Goal: Find specific page/section: Find specific page/section

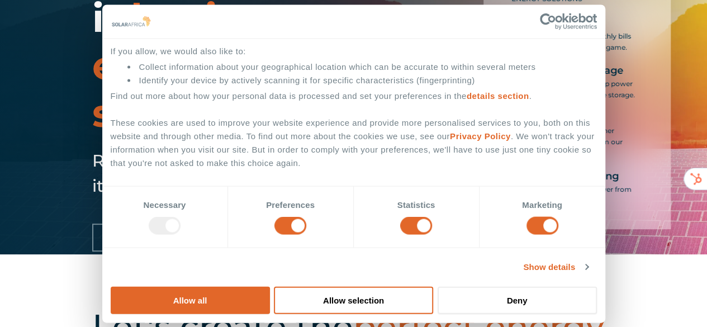
scroll to position [112, 0]
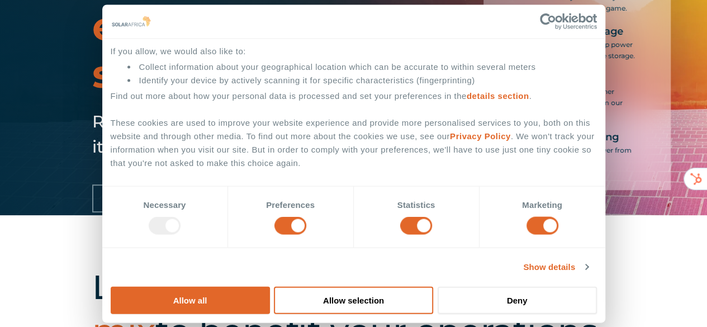
drag, startPoint x: 632, startPoint y: 155, endPoint x: 493, endPoint y: 145, distance: 138.8
click at [270, 286] on button "Allow all" at bounding box center [190, 299] width 159 height 27
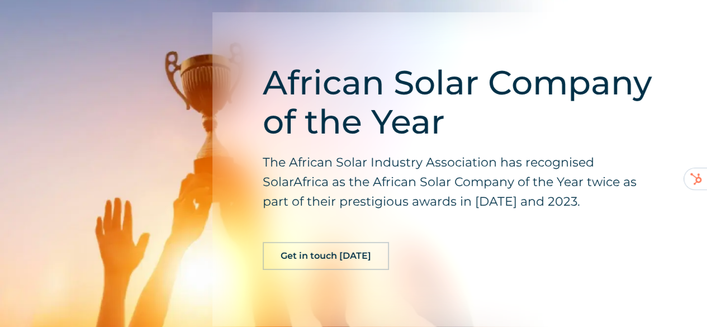
scroll to position [3293, 0]
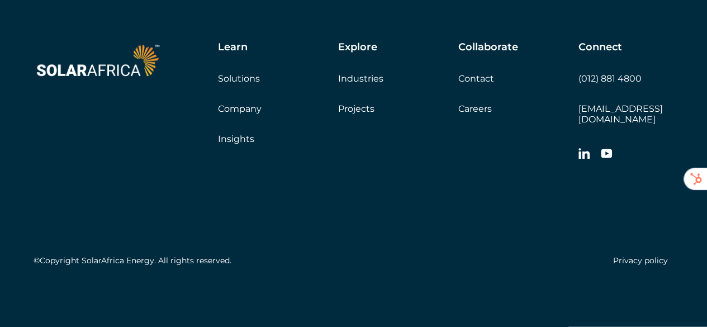
click at [479, 114] on link "Careers" at bounding box center [475, 108] width 34 height 11
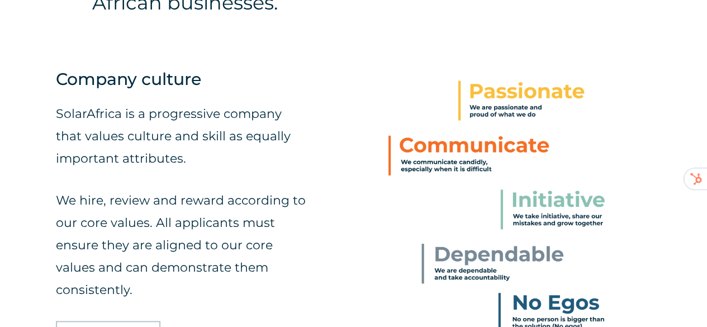
scroll to position [447, 0]
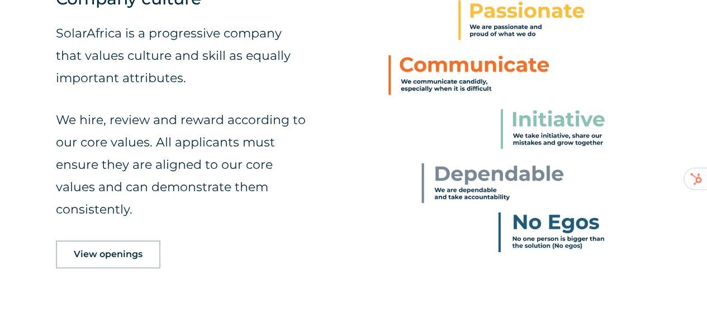
click at [103, 254] on span "View openings" at bounding box center [108, 254] width 69 height 9
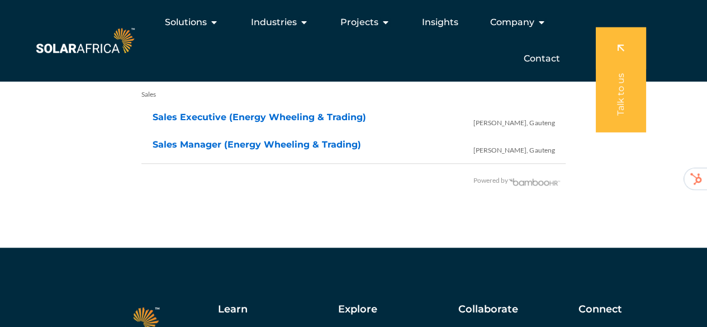
scroll to position [2411, 0]
